Goal: Task Accomplishment & Management: Manage account settings

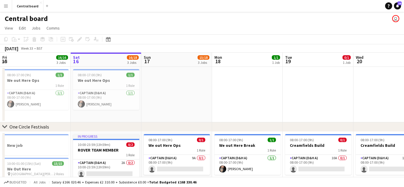
click at [7, 5] on app-icon "Menu" at bounding box center [6, 6] width 5 height 5
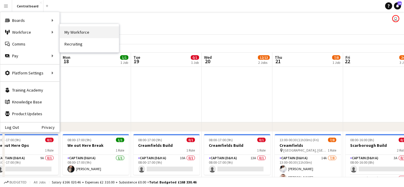
click at [76, 30] on link "My Workforce" at bounding box center [89, 32] width 59 height 12
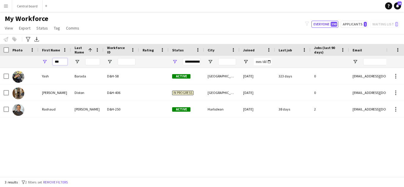
click at [62, 62] on input "***" at bounding box center [60, 61] width 15 height 7
type input "*"
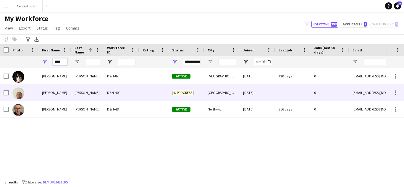
type input "****"
click at [70, 92] on div "[PERSON_NAME]" at bounding box center [54, 93] width 33 height 16
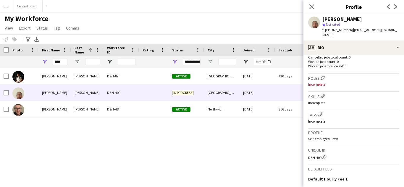
scroll to position [164, 0]
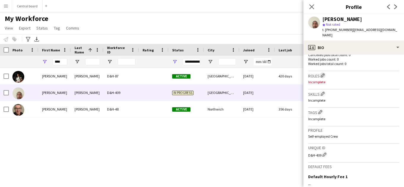
click at [323, 73] on app-icon "Edit crew company roles" at bounding box center [323, 75] width 4 height 4
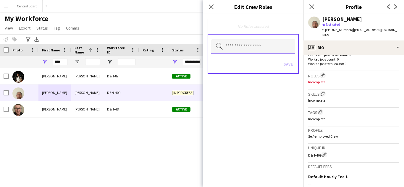
click at [251, 47] on input "text" at bounding box center [253, 46] width 84 height 15
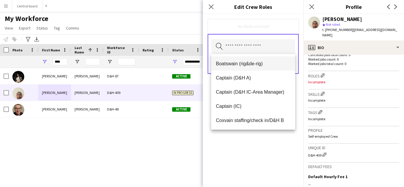
click at [247, 65] on span "Boatswain (rig&de-rig)" at bounding box center [253, 64] width 75 height 6
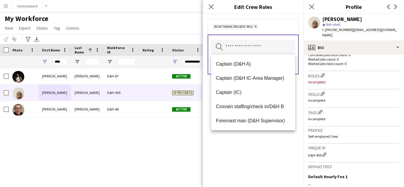
click at [247, 65] on span "Captain (D&H A)" at bounding box center [253, 64] width 75 height 6
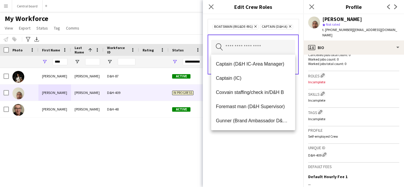
click at [247, 65] on span "Captain (D&H IC-Area Manager)" at bounding box center [253, 64] width 75 height 6
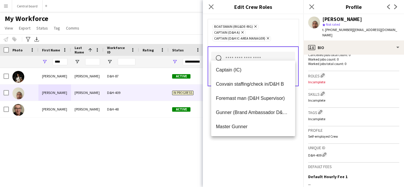
click at [247, 65] on mat-option "Captain (IC)" at bounding box center [253, 70] width 84 height 14
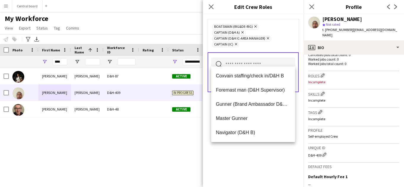
click at [247, 65] on input "text" at bounding box center [253, 65] width 84 height 15
click at [244, 75] on span "Coxvain staffing/check in/D&H B" at bounding box center [253, 76] width 75 height 6
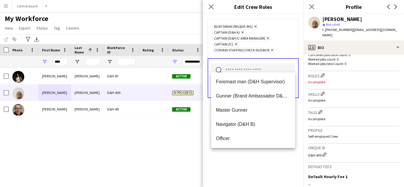
click at [244, 75] on mat-option "Foremast man (D&H Supervisor)" at bounding box center [253, 82] width 84 height 14
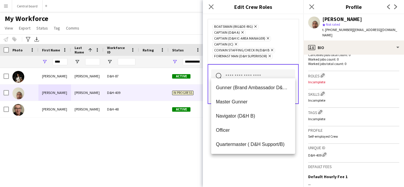
click at [244, 75] on input "text" at bounding box center [253, 77] width 84 height 15
click at [239, 105] on span "Master Gunner" at bounding box center [253, 102] width 75 height 6
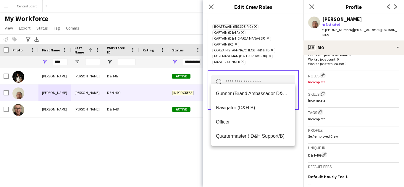
click at [239, 105] on span "Navigator (D&H B)" at bounding box center [253, 108] width 75 height 6
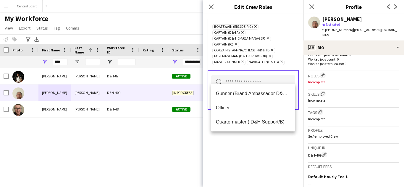
click at [239, 105] on span "Officer" at bounding box center [253, 108] width 75 height 6
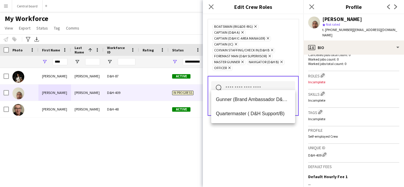
click at [239, 105] on mat-option "Gunner (Brand Ambassador D&H B)" at bounding box center [253, 100] width 84 height 14
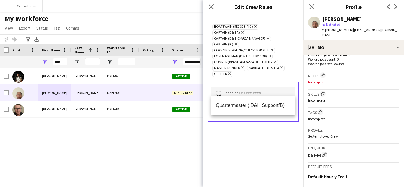
scroll to position [0, 0]
click at [239, 105] on span "Quartermaster ( D&H Support/B)" at bounding box center [253, 106] width 75 height 6
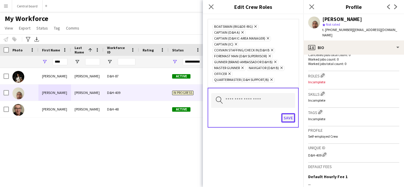
click at [289, 113] on button "Save" at bounding box center [288, 117] width 14 height 9
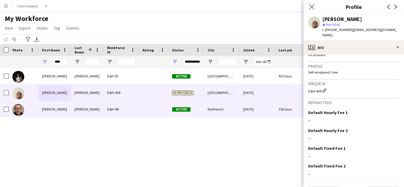
scroll to position [256, 0]
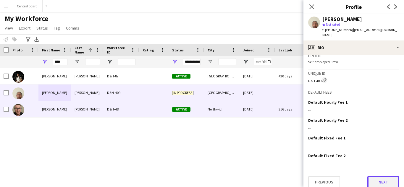
click at [383, 179] on button "Next" at bounding box center [383, 182] width 32 height 12
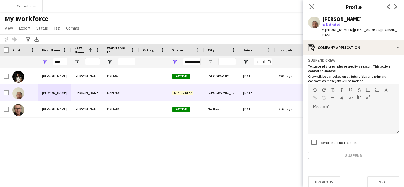
scroll to position [9, 0]
click at [383, 180] on button "Next" at bounding box center [383, 183] width 32 height 12
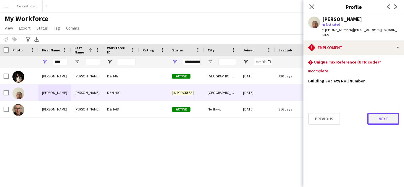
click at [383, 115] on button "Next" at bounding box center [383, 119] width 32 height 12
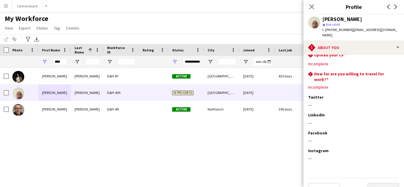
scroll to position [29, 0]
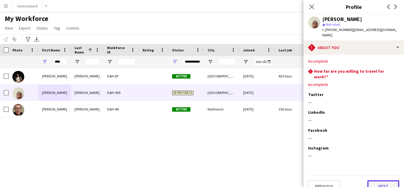
click at [381, 180] on button "Next" at bounding box center [383, 186] width 32 height 12
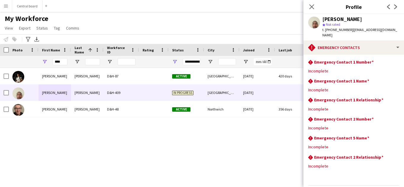
scroll to position [14, 0]
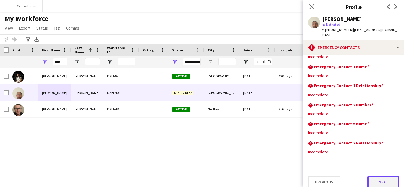
click at [379, 178] on button "Next" at bounding box center [383, 182] width 32 height 12
click at [380, 177] on button "Next" at bounding box center [383, 182] width 32 height 12
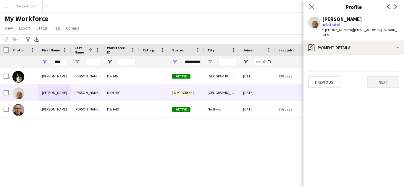
scroll to position [0, 0]
click at [386, 77] on button "Next" at bounding box center [383, 82] width 32 height 12
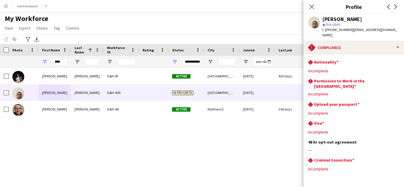
scroll to position [13, 0]
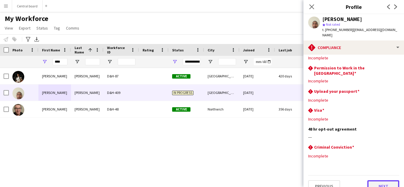
click at [379, 180] on button "Next" at bounding box center [383, 186] width 32 height 12
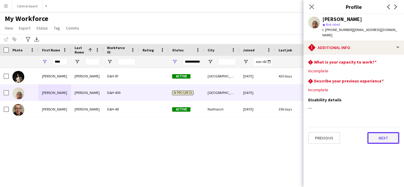
click at [387, 133] on button "Next" at bounding box center [383, 138] width 32 height 12
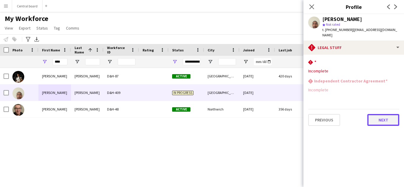
click at [383, 116] on button "Next" at bounding box center [383, 120] width 32 height 12
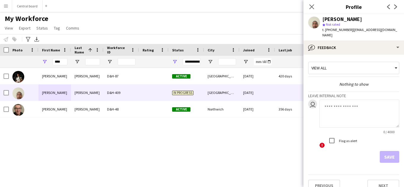
scroll to position [4, 0]
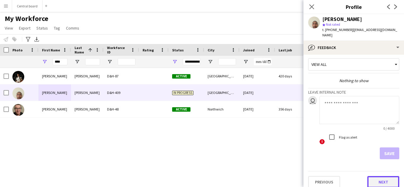
click at [372, 177] on button "Next" at bounding box center [383, 182] width 32 height 12
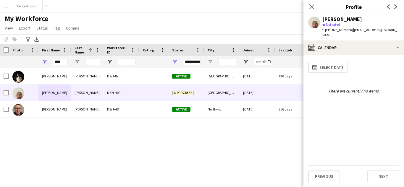
click at [9, 5] on button "Menu" at bounding box center [6, 6] width 12 height 12
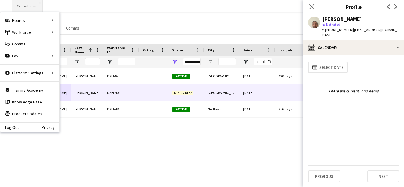
click at [31, 5] on button "Central board Close" at bounding box center [27, 6] width 30 height 12
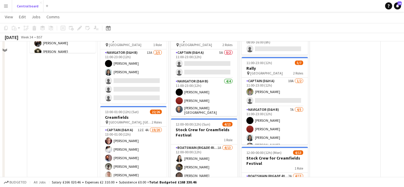
scroll to position [0, 159]
